Goal: Transaction & Acquisition: Purchase product/service

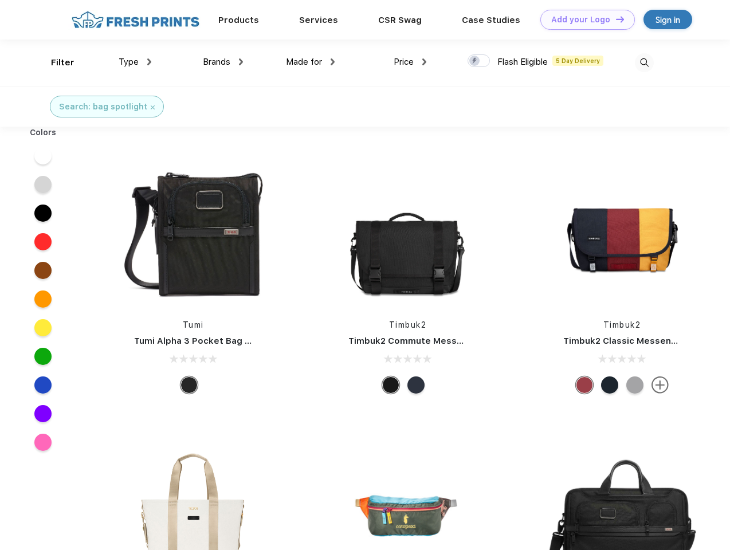
click at [583, 19] on link "Add your Logo Design Tool" at bounding box center [587, 20] width 94 height 20
click at [0, 0] on div "Design Tool" at bounding box center [0, 0] width 0 height 0
click at [615, 19] on link "Add your Logo Design Tool" at bounding box center [587, 20] width 94 height 20
click at [55, 62] on div "Filter" at bounding box center [62, 62] width 23 height 13
click at [135, 62] on span "Type" at bounding box center [129, 62] width 20 height 10
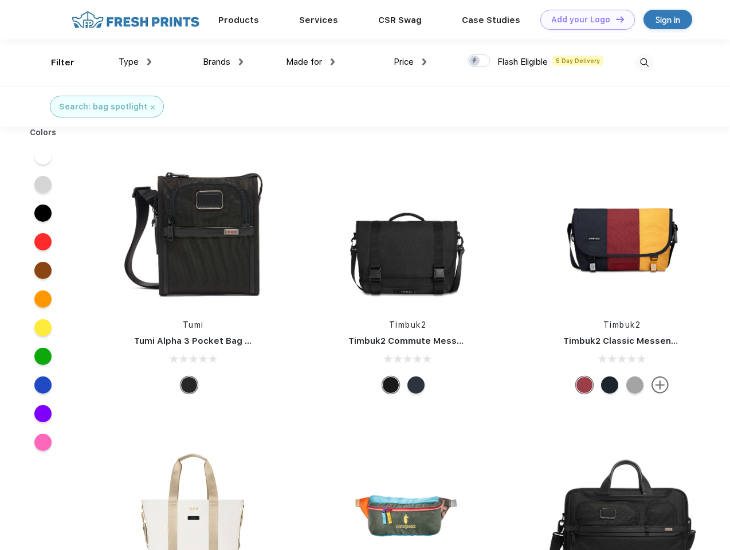
click at [223, 62] on span "Brands" at bounding box center [216, 62] width 27 height 10
click at [310, 62] on span "Made for" at bounding box center [304, 62] width 36 height 10
click at [410, 62] on span "Price" at bounding box center [403, 62] width 20 height 10
click at [479, 61] on div at bounding box center [478, 60] width 22 height 13
click at [475, 61] on input "checkbox" at bounding box center [470, 57] width 7 height 7
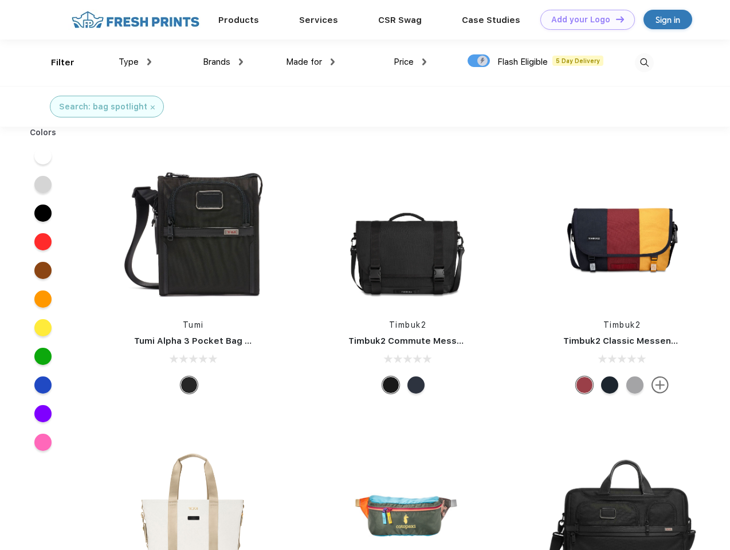
click at [644, 62] on img at bounding box center [644, 62] width 19 height 19
